Goal: Task Accomplishment & Management: Use online tool/utility

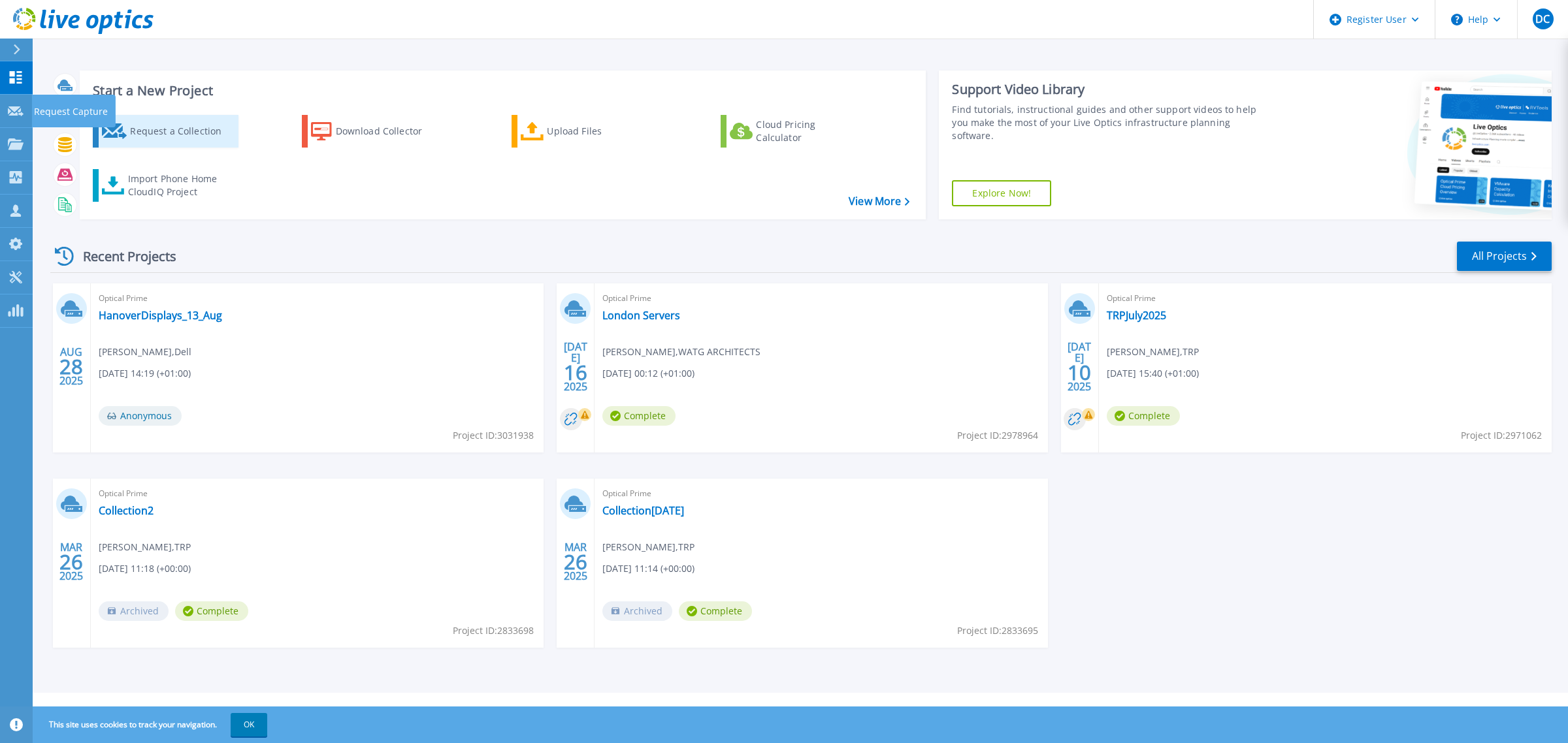
drag, startPoint x: 25, startPoint y: 108, endPoint x: 165, endPoint y: 105, distance: 140.0
click at [32, 108] on div "Request Capture" at bounding box center [73, 111] width 83 height 33
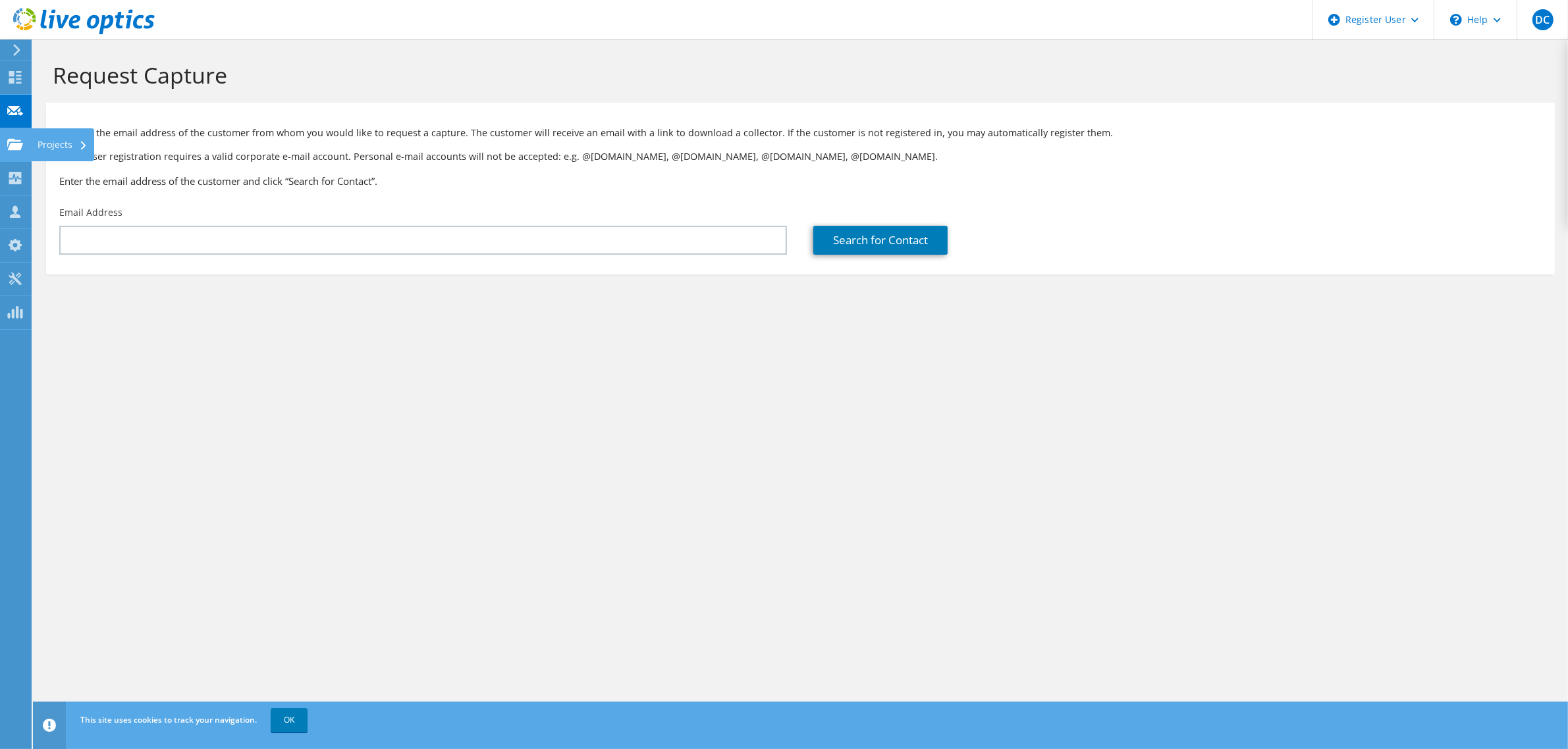
click at [34, 129] on div "Projects" at bounding box center [63, 145] width 63 height 33
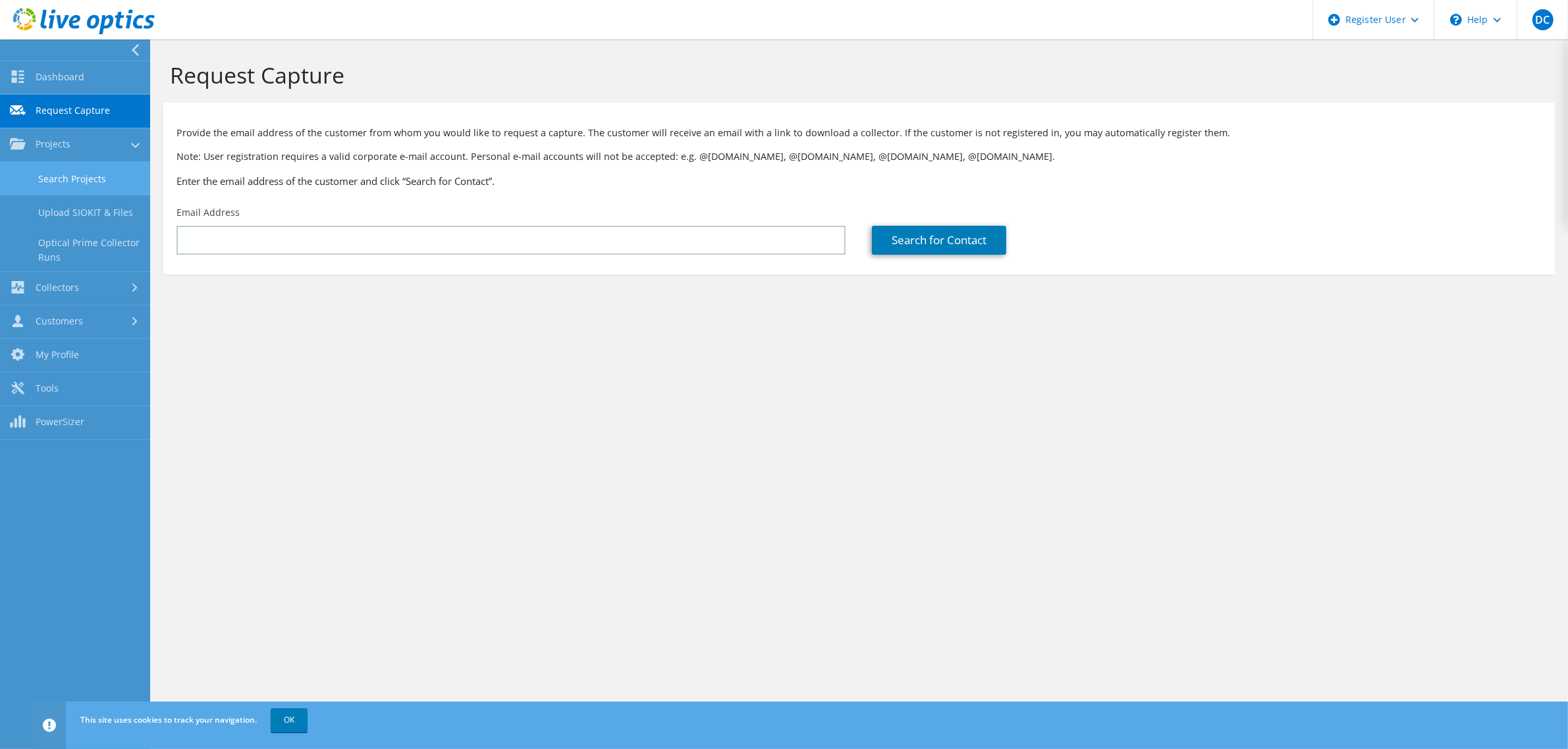
click at [82, 167] on link "Search Projects" at bounding box center [75, 178] width 150 height 34
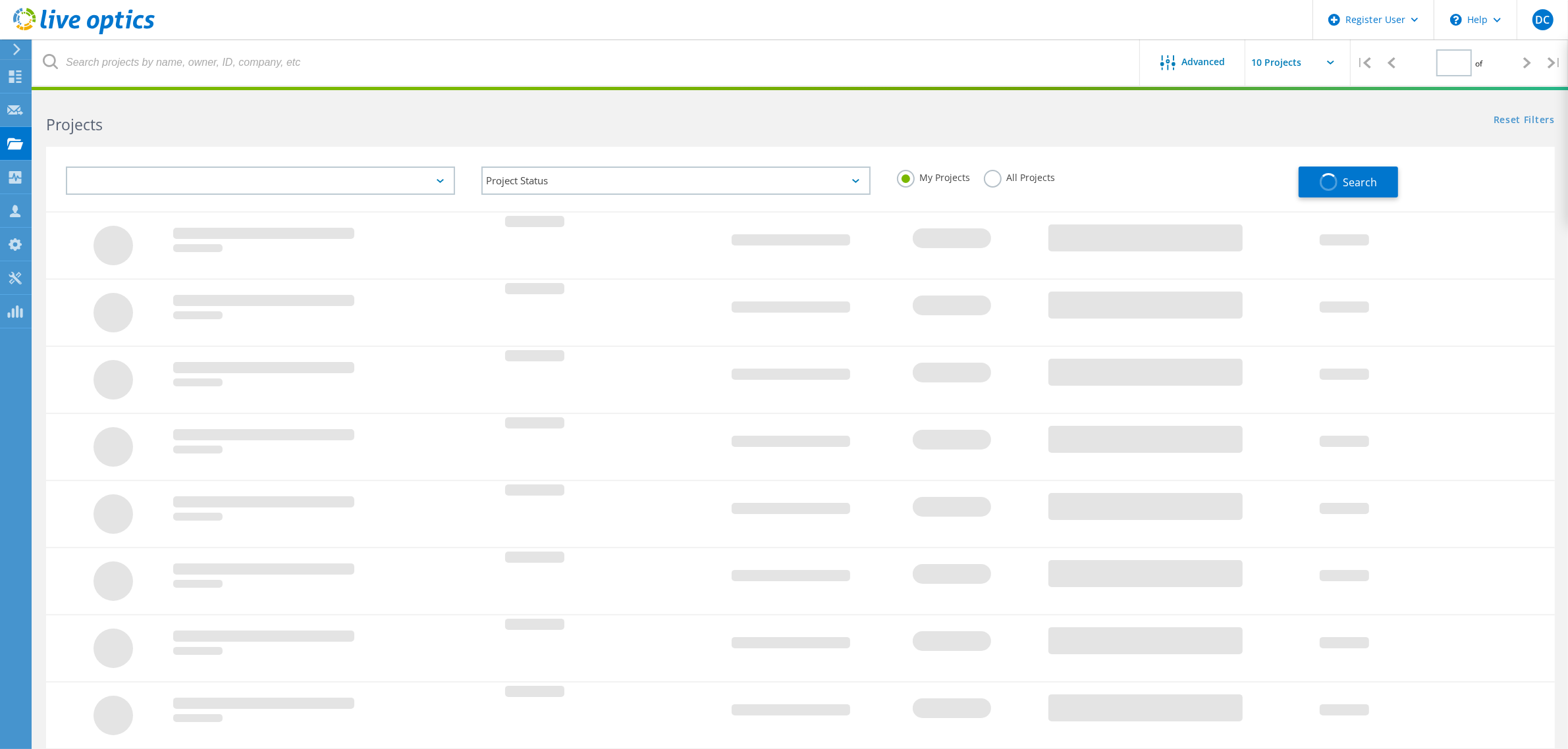
type input "1"
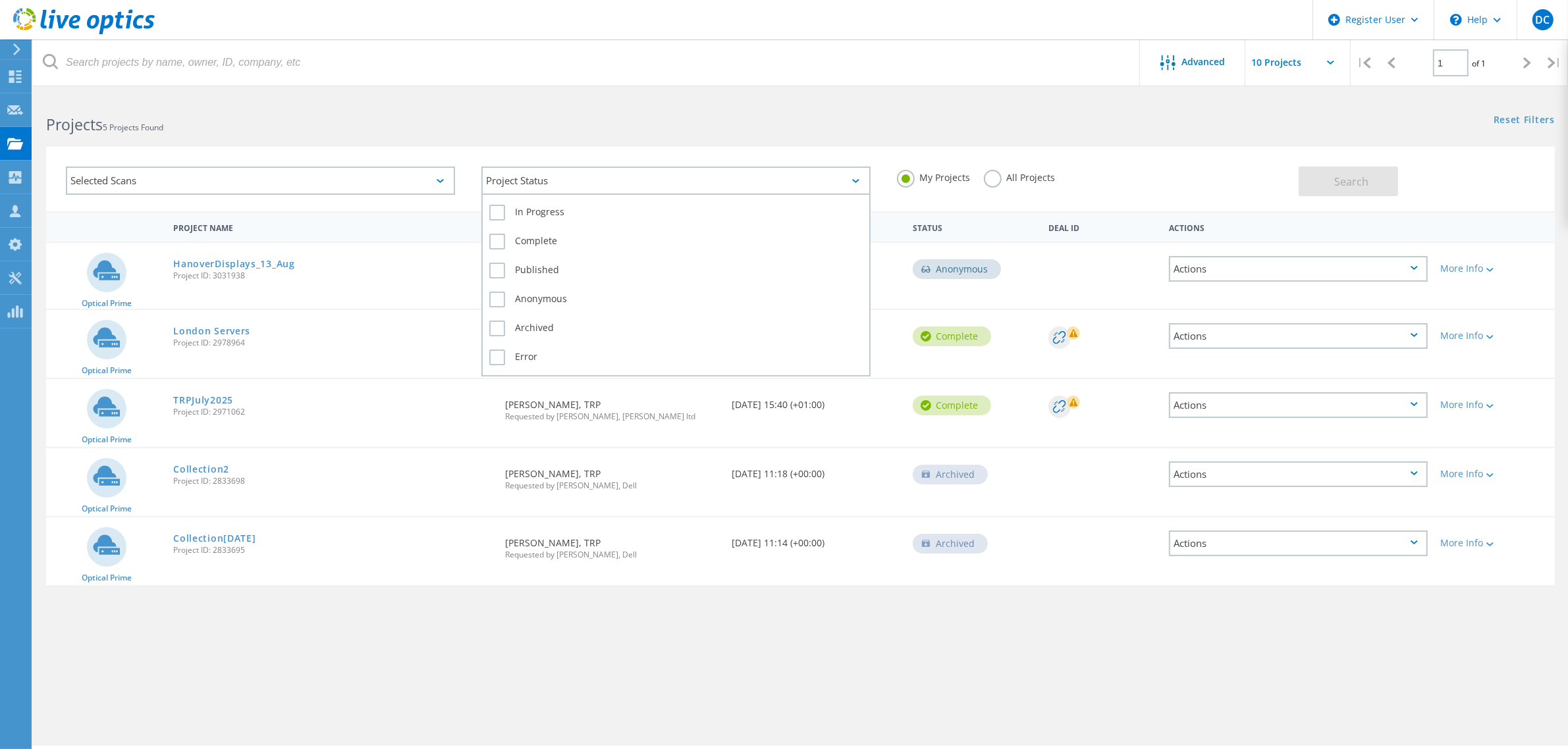
click at [576, 183] on div "Project Status" at bounding box center [676, 180] width 389 height 28
click at [996, 173] on label "All Projects" at bounding box center [1020, 176] width 72 height 13
click at [0, 0] on input "All Projects" at bounding box center [0, 0] width 0 height 0
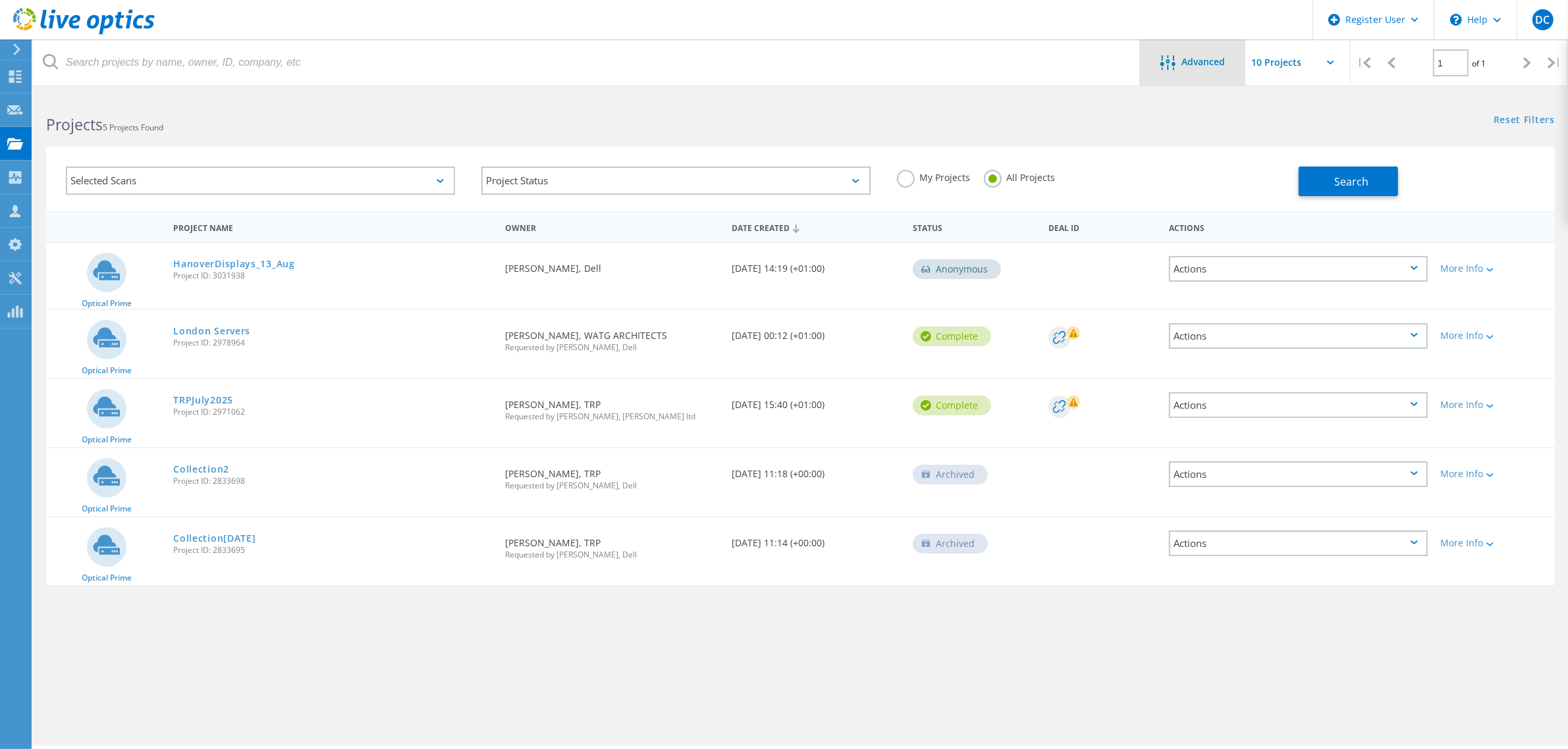
click at [1183, 71] on div "Advanced" at bounding box center [1192, 63] width 105 height 17
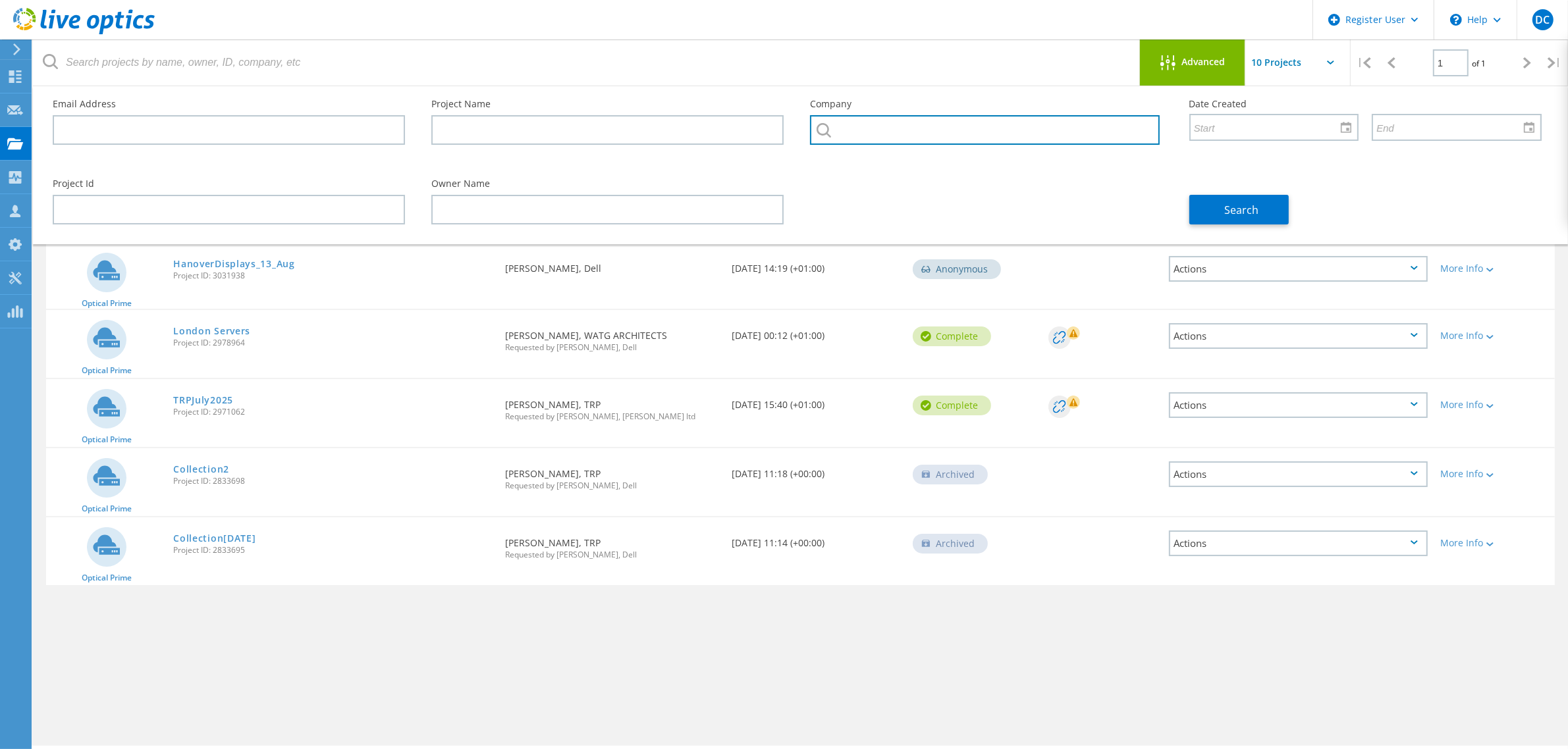
click at [897, 120] on input "text" at bounding box center [985, 130] width 349 height 30
type input "richmond the"
click at [905, 132] on input "text" at bounding box center [985, 130] width 349 height 30
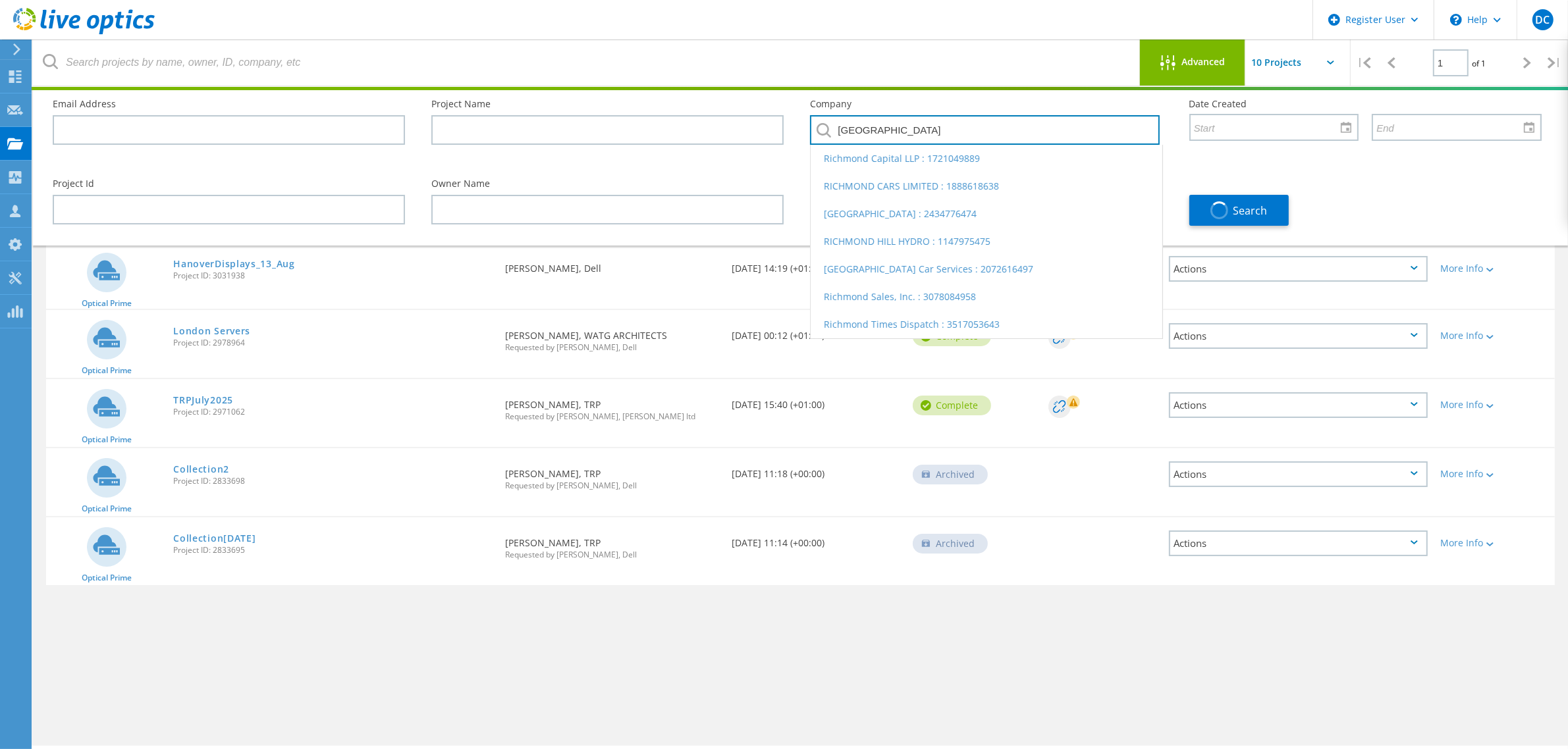
drag, startPoint x: 1006, startPoint y: 134, endPoint x: 550, endPoint y: 138, distance: 456.0
click at [550, 138] on div "Email Address Project Name Company Richmond Richmond Capital LLP : 1721049889 R…" at bounding box center [797, 126] width 1515 height 79
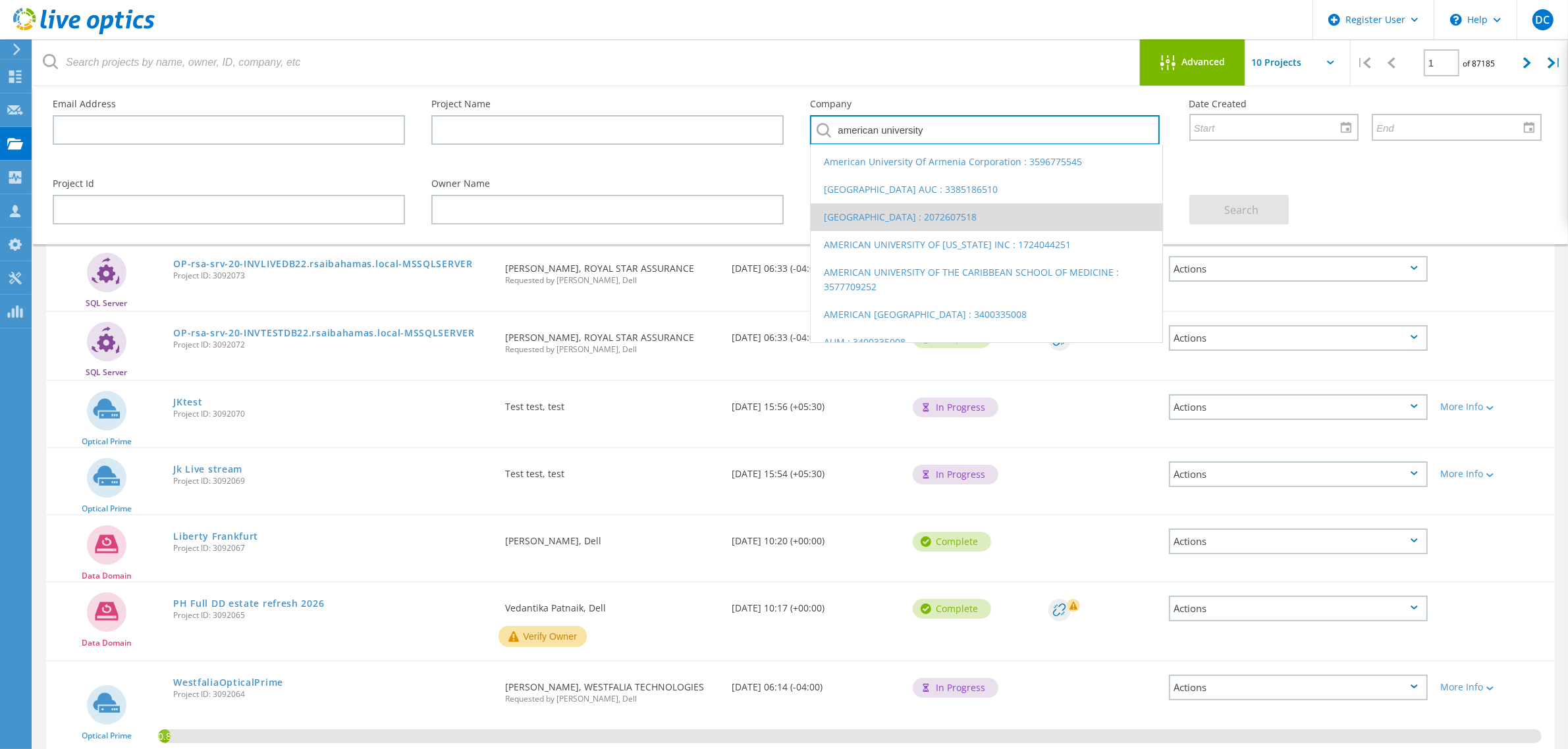
scroll to position [27, 0]
click at [1032, 204] on li "American University of London : 2072607518" at bounding box center [986, 215] width 351 height 28
type input "American University of London : 2072607518"
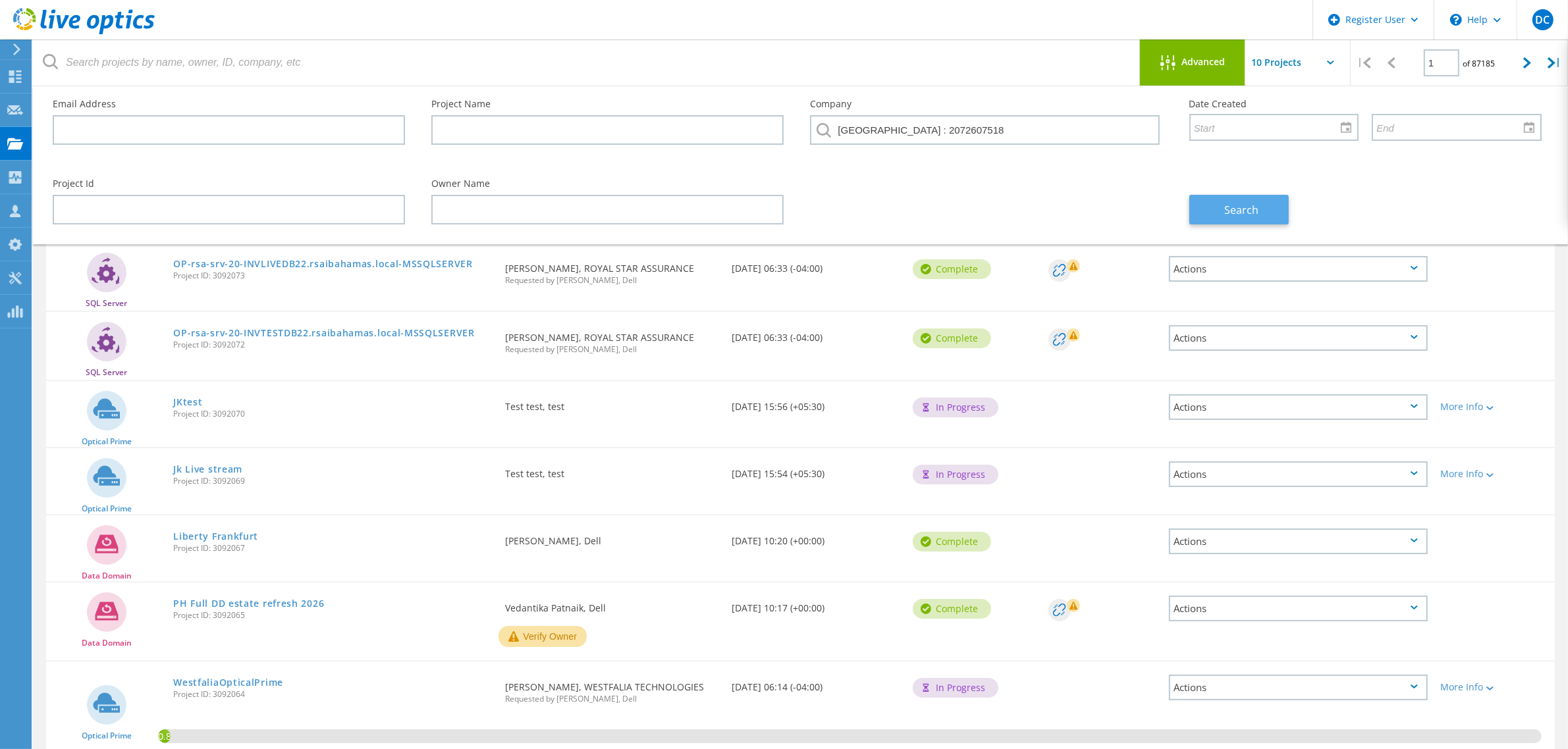
click at [1238, 203] on span "Search" at bounding box center [1241, 210] width 34 height 15
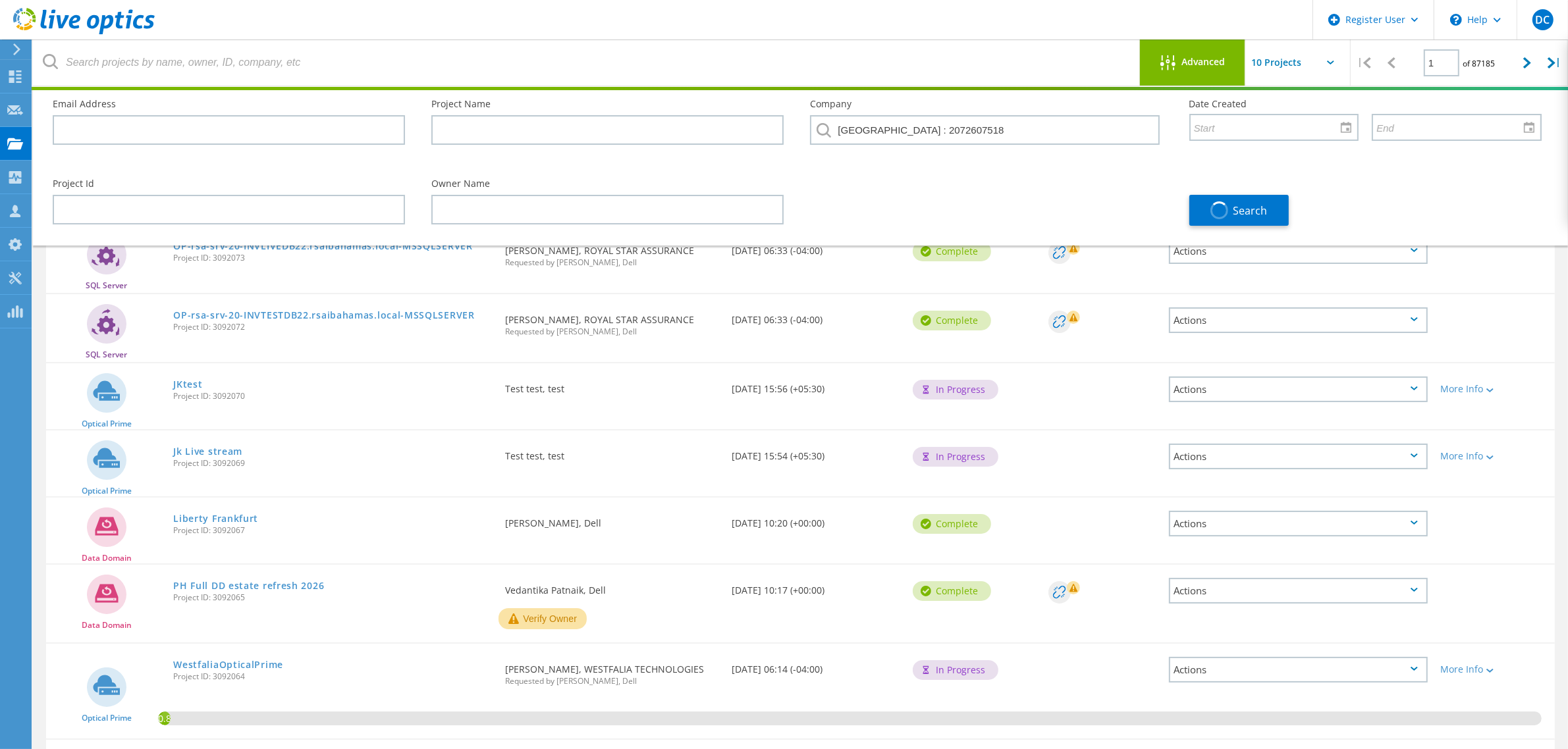
scroll to position [0, 0]
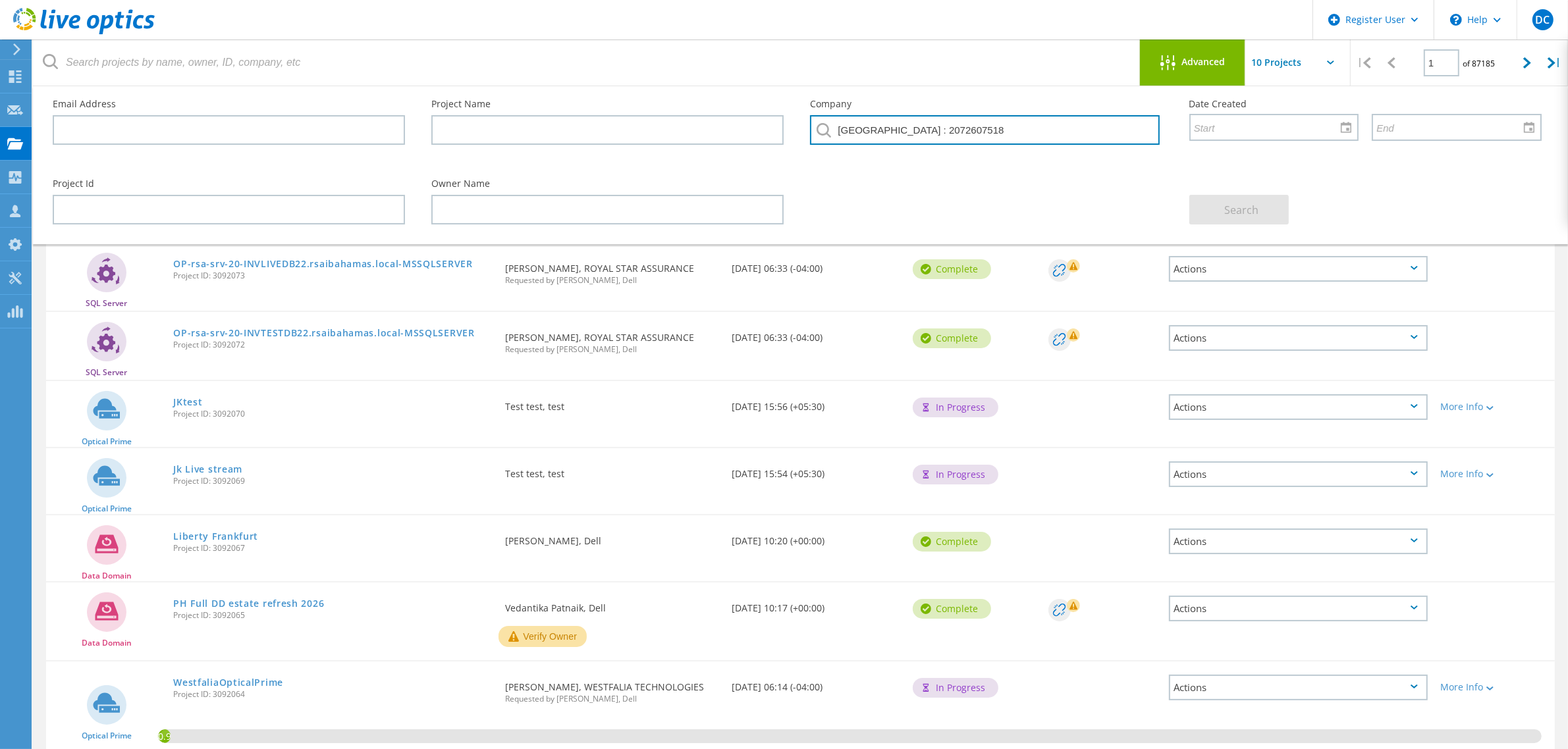
click at [953, 127] on input "American University of London : 2072607518" at bounding box center [985, 130] width 349 height 30
click at [922, 127] on input "American University of London : 2072607518" at bounding box center [985, 130] width 349 height 30
